Goal: Transaction & Acquisition: Purchase product/service

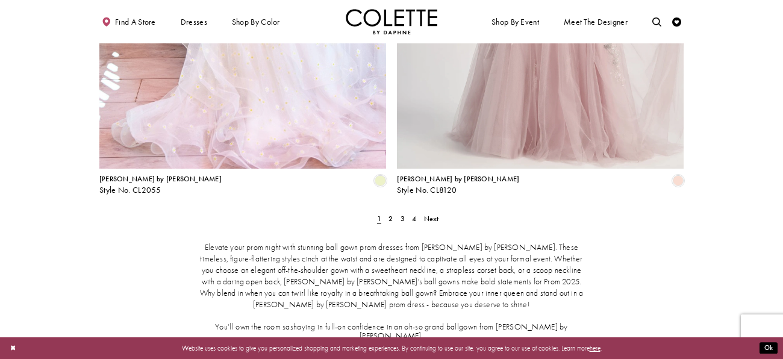
scroll to position [1690, 0]
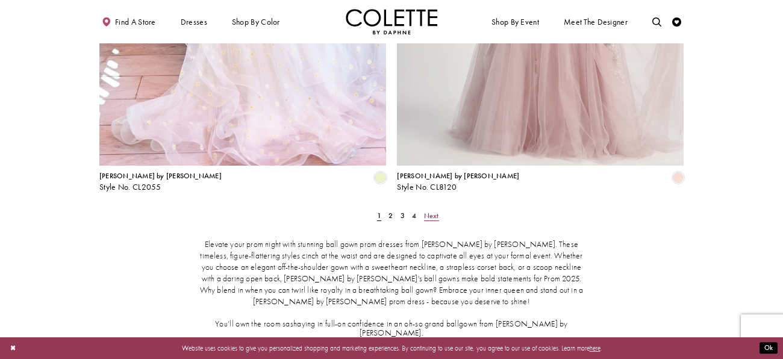
click at [432, 211] on span "Next" at bounding box center [431, 216] width 15 height 10
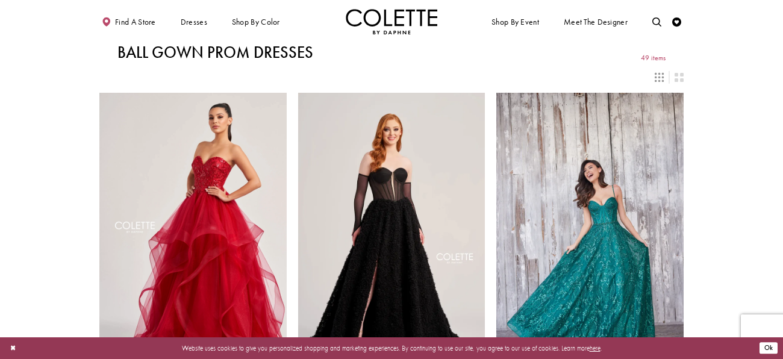
click at [769, 345] on button "Ok" at bounding box center [769, 348] width 18 height 11
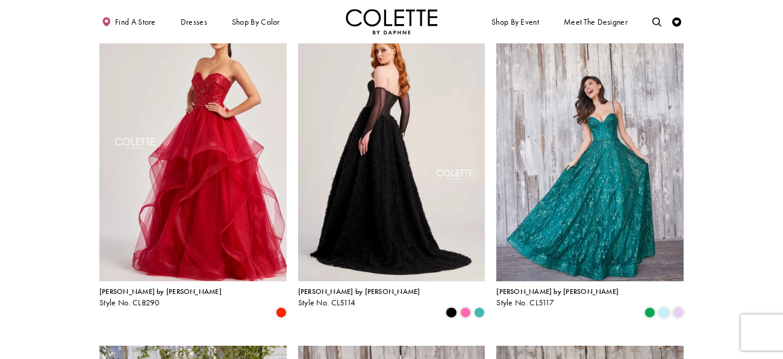
scroll to position [86, 0]
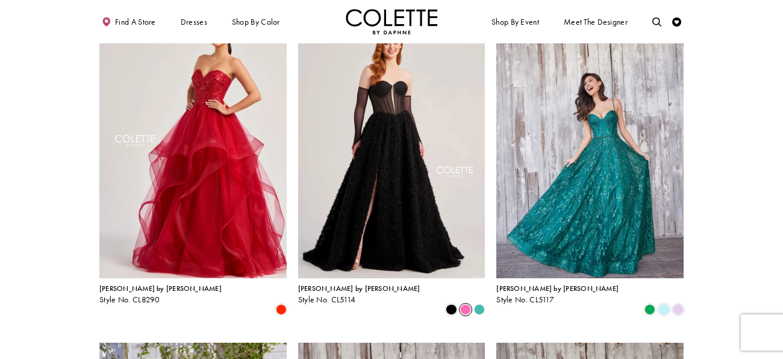
click at [468, 304] on span "Product List" at bounding box center [465, 309] width 11 height 11
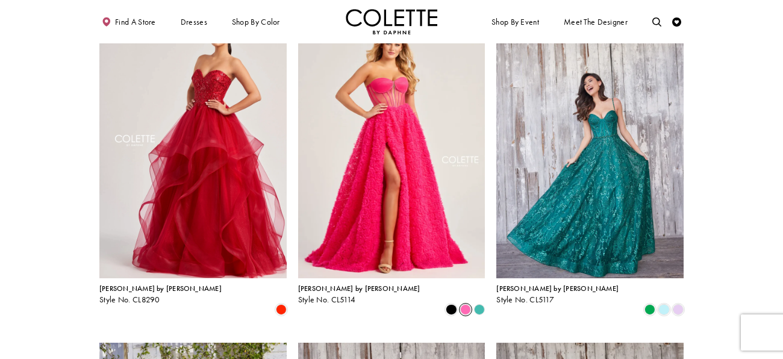
click at [477, 303] on polygon "Product List" at bounding box center [480, 310] width 14 height 14
click at [476, 303] on polygon "Product List" at bounding box center [480, 310] width 14 height 14
click at [677, 304] on span "Product List" at bounding box center [678, 309] width 11 height 11
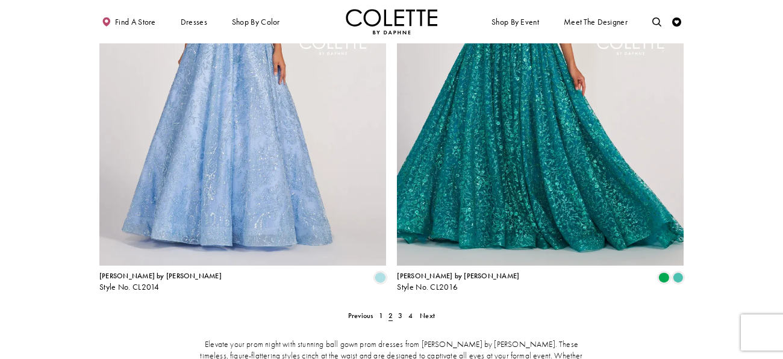
scroll to position [1590, 0]
click at [425, 310] on span "Next" at bounding box center [427, 315] width 15 height 10
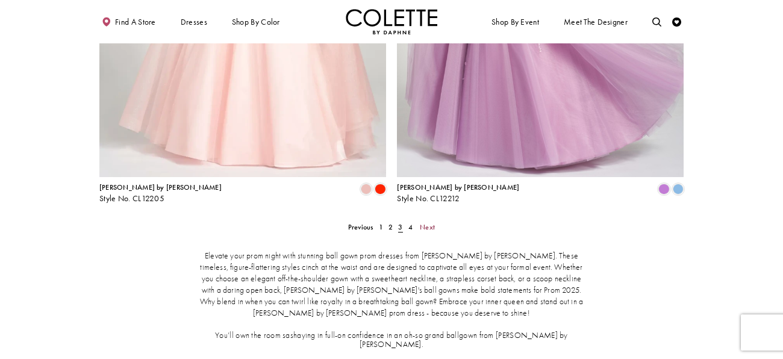
scroll to position [1682, 0]
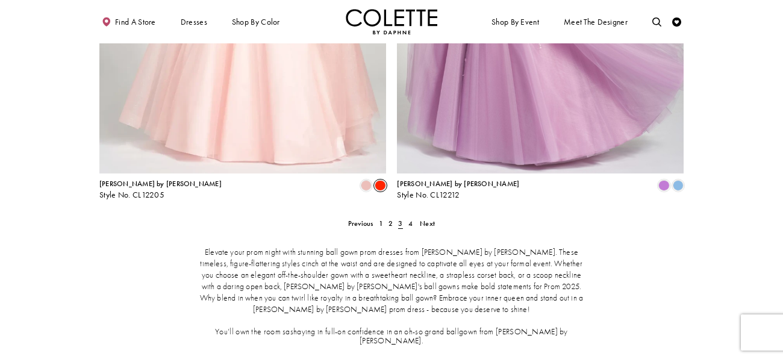
click at [377, 180] on span "Product List" at bounding box center [380, 185] width 11 height 11
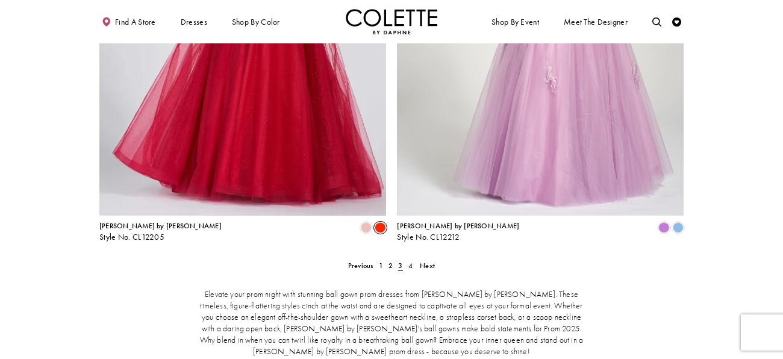
scroll to position [1638, 0]
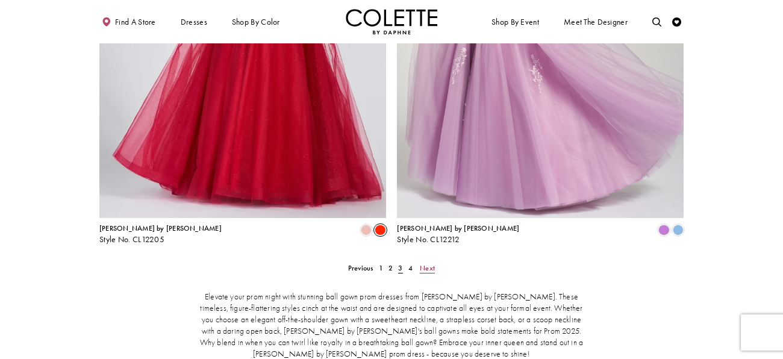
click at [429, 263] on span "Next" at bounding box center [427, 268] width 15 height 10
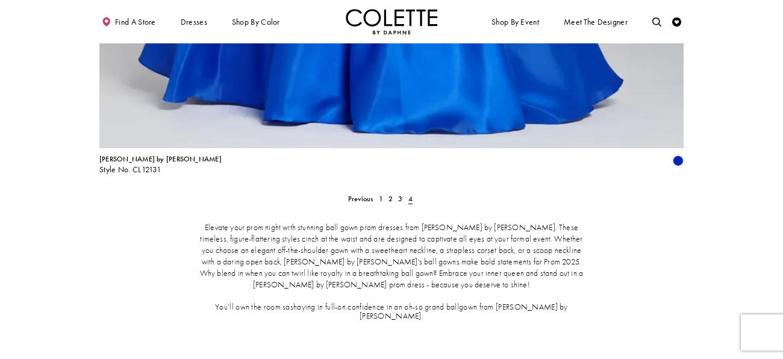
scroll to position [1471, 0]
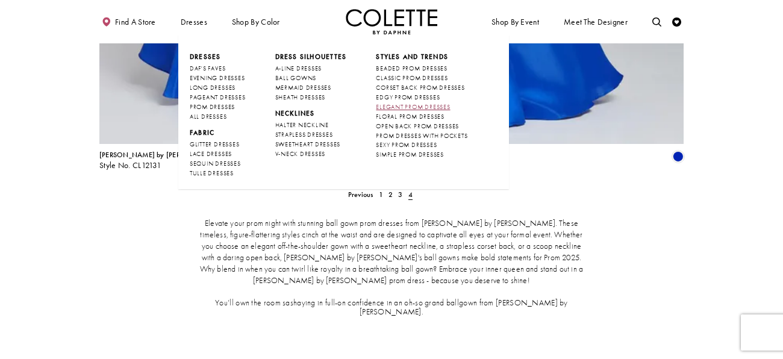
click at [416, 104] on span "ELEGANT PROM DRESSES" at bounding box center [413, 107] width 74 height 8
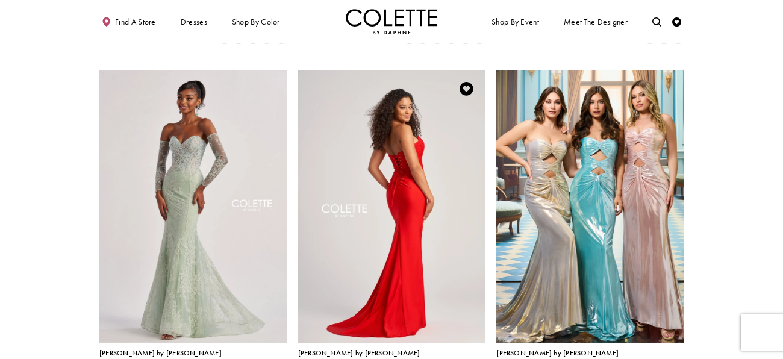
scroll to position [370, 0]
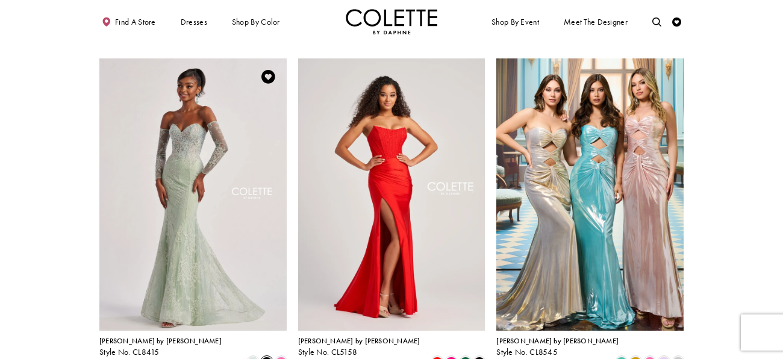
click at [268, 357] on span "Product List" at bounding box center [267, 362] width 11 height 11
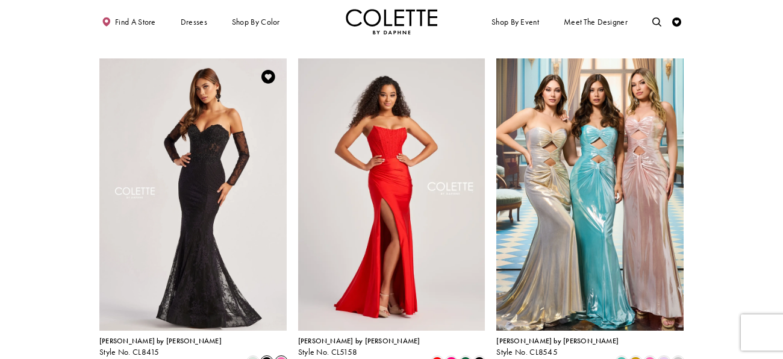
click at [278, 357] on span "Product List" at bounding box center [281, 362] width 11 height 11
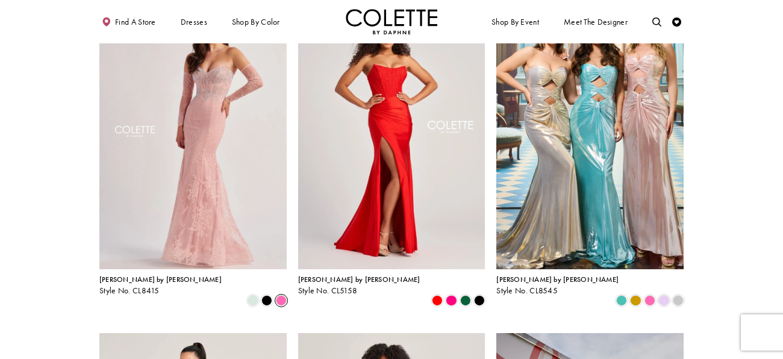
scroll to position [309, 0]
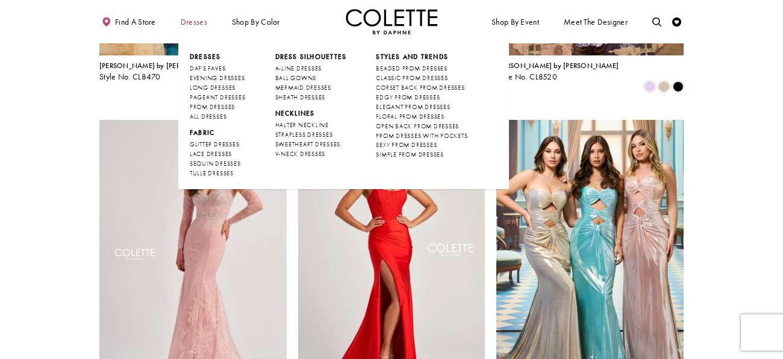
click at [204, 19] on span "Dresses" at bounding box center [194, 21] width 27 height 9
click at [301, 79] on span "BALL GOWNS" at bounding box center [296, 78] width 42 height 8
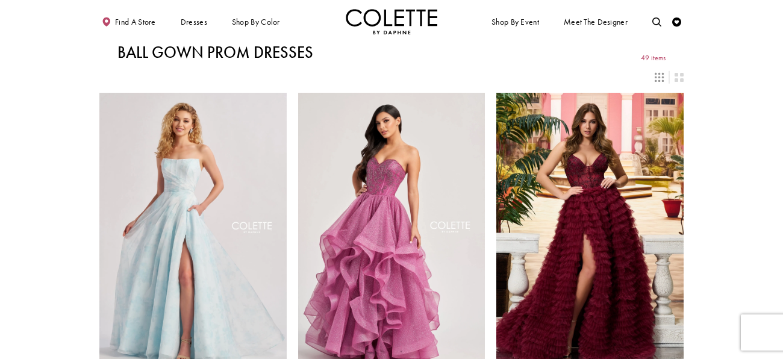
click at [656, 73] on icon "Switch layout to 3 columns" at bounding box center [659, 77] width 9 height 9
click at [676, 73] on icon "Switch layout to 2 columns" at bounding box center [679, 77] width 9 height 9
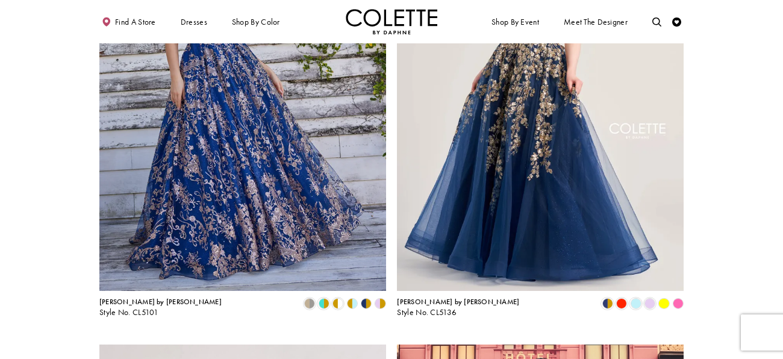
scroll to position [1161, 0]
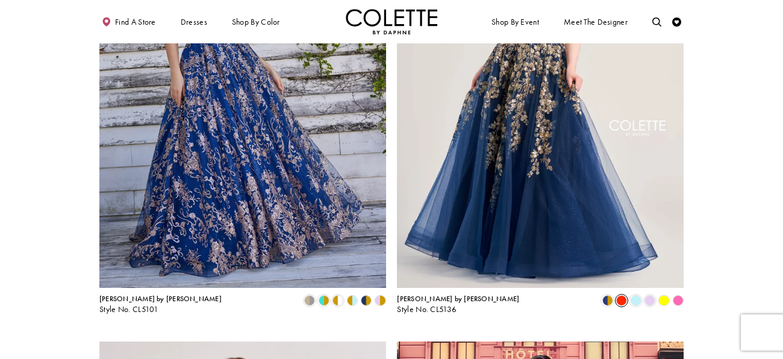
click at [618, 301] on span "Product List" at bounding box center [622, 300] width 11 height 11
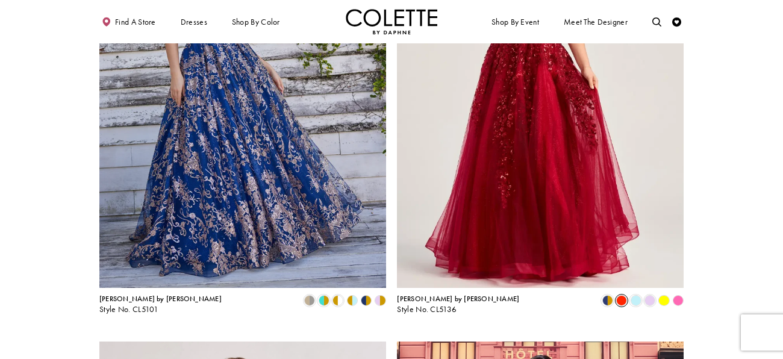
click at [664, 303] on polygon "Product List" at bounding box center [665, 301] width 14 height 14
click at [664, 297] on polygon "Product List" at bounding box center [665, 301] width 14 height 14
click at [665, 303] on polygon "Product List" at bounding box center [665, 301] width 14 height 14
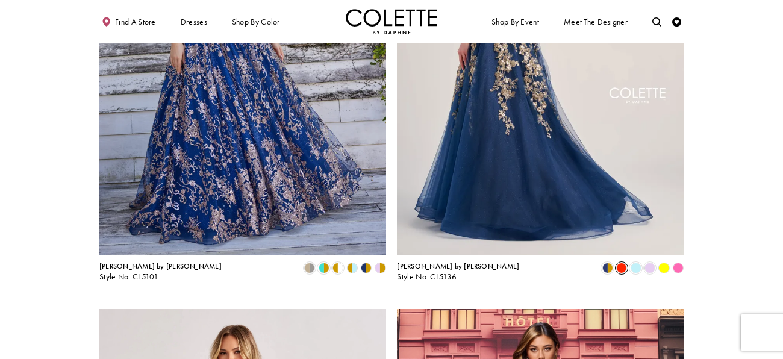
scroll to position [1201, 0]
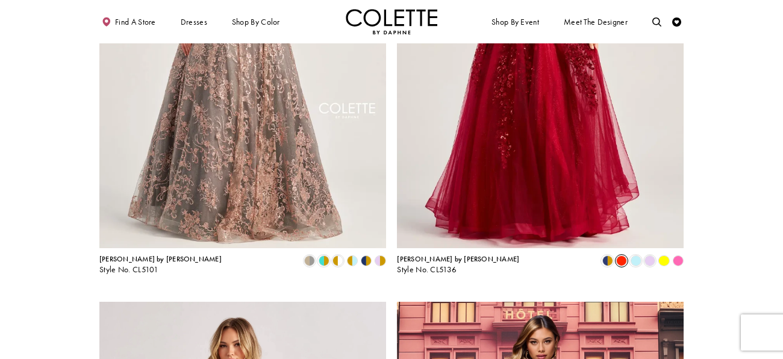
click at [301, 182] on img "Visit Colette by Daphne Style No. CL5101 Page" at bounding box center [242, 39] width 287 height 417
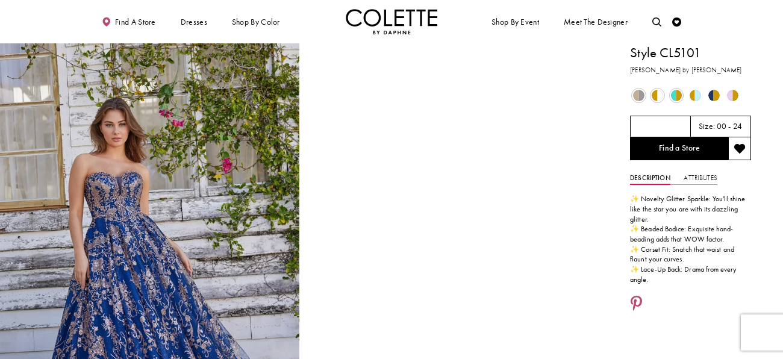
click at [657, 93] on span "Product color controls state depends on size chosen" at bounding box center [657, 95] width 11 height 11
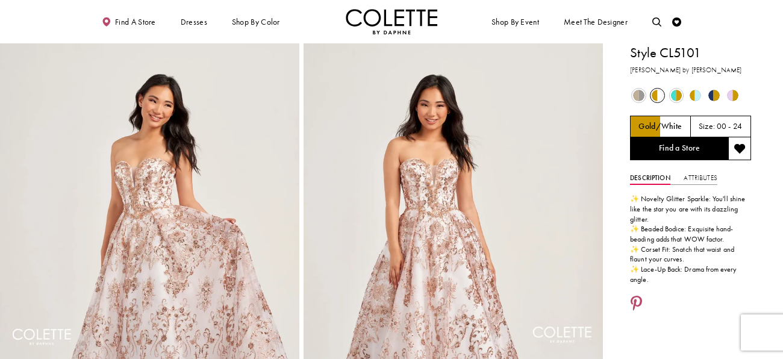
click at [682, 92] on span "Product color controls state depends on size chosen" at bounding box center [676, 95] width 11 height 11
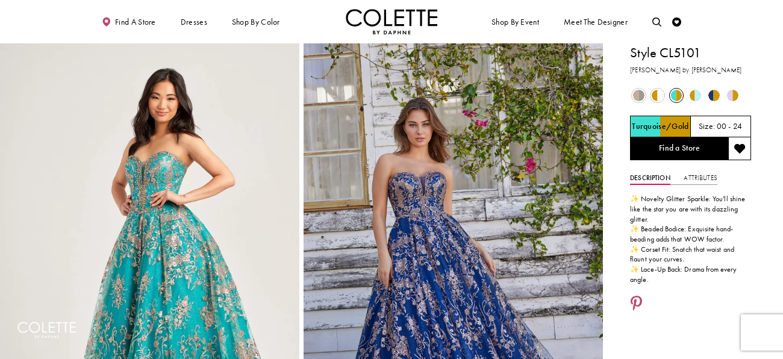
click at [694, 92] on span "Product color controls state depends on size chosen" at bounding box center [695, 95] width 11 height 11
click at [715, 94] on span "Product color controls state depends on size chosen" at bounding box center [714, 95] width 11 height 11
click at [735, 95] on span "Product color controls state depends on size chosen" at bounding box center [732, 95] width 11 height 11
click at [727, 97] on span "Product color controls state depends on size chosen" at bounding box center [732, 95] width 11 height 11
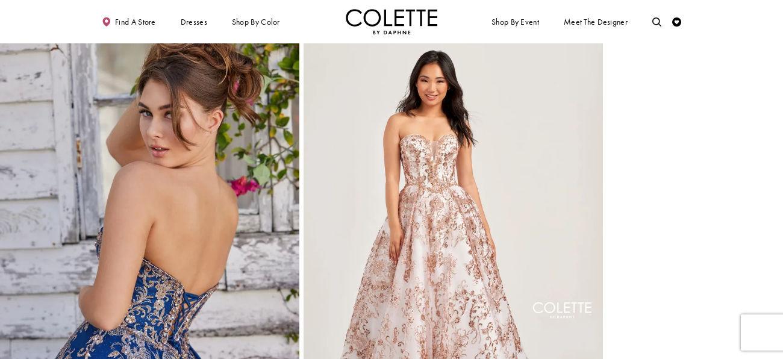
scroll to position [2601, 0]
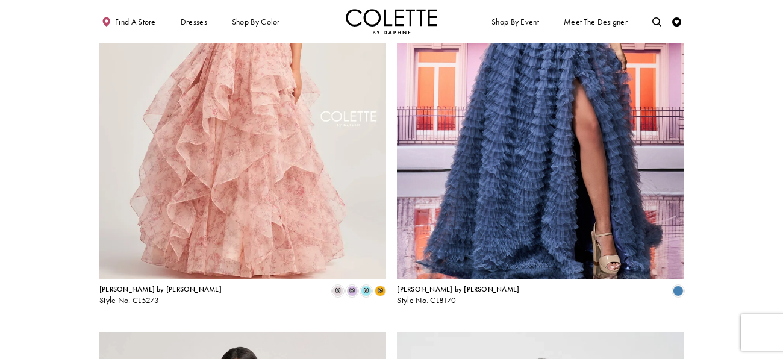
scroll to position [2158, 0]
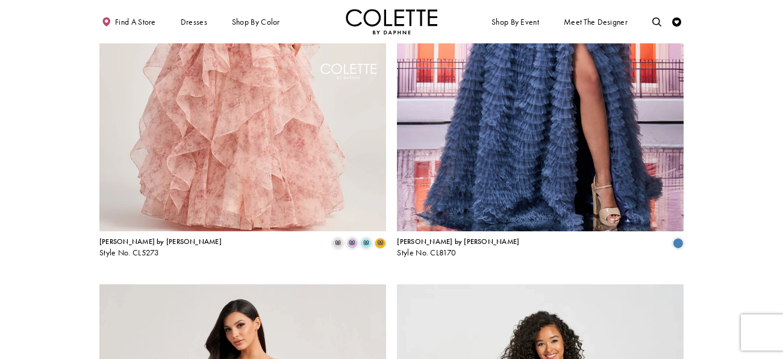
click at [240, 111] on img "Visit Colette by Daphne Style No. CL5273 Page" at bounding box center [242, 22] width 287 height 417
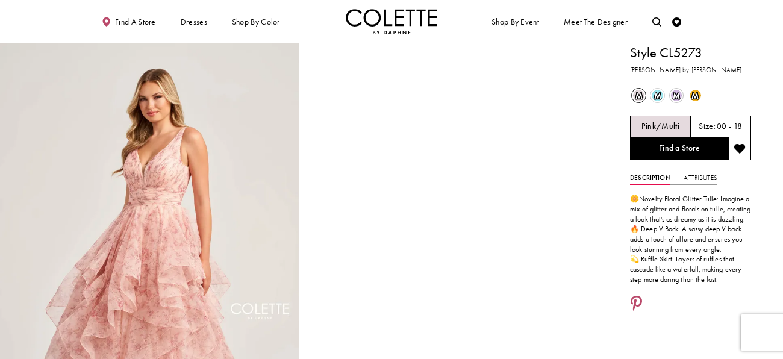
click at [693, 93] on span "m" at bounding box center [695, 95] width 11 height 11
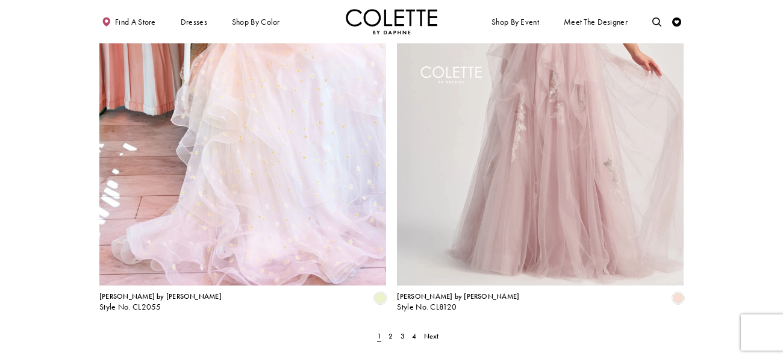
scroll to position [3053, 0]
